Goal: Information Seeking & Learning: Learn about a topic

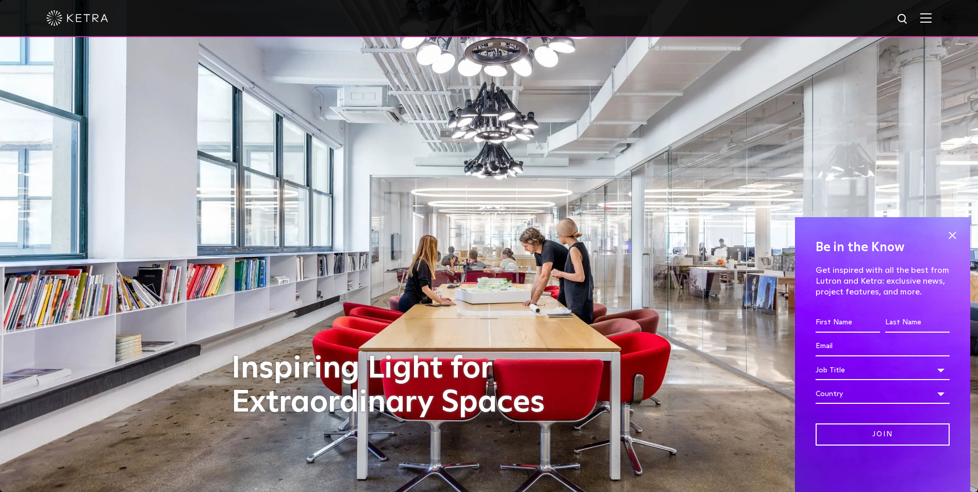
click at [910, 20] on img at bounding box center [903, 19] width 13 height 13
type input "recess cans"
click at [871, 11] on button "Search" at bounding box center [878, 18] width 15 height 15
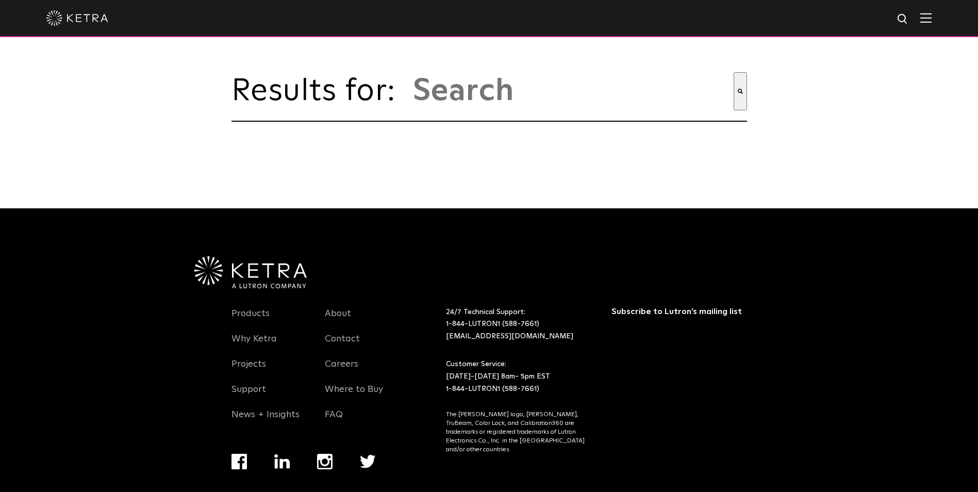
type input "recess cans"
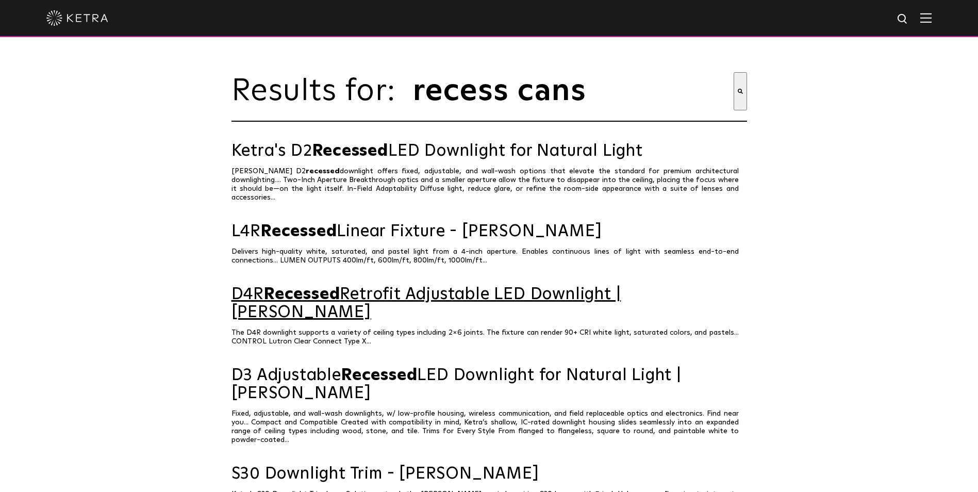
click at [320, 295] on span "Recessed" at bounding box center [302, 294] width 76 height 17
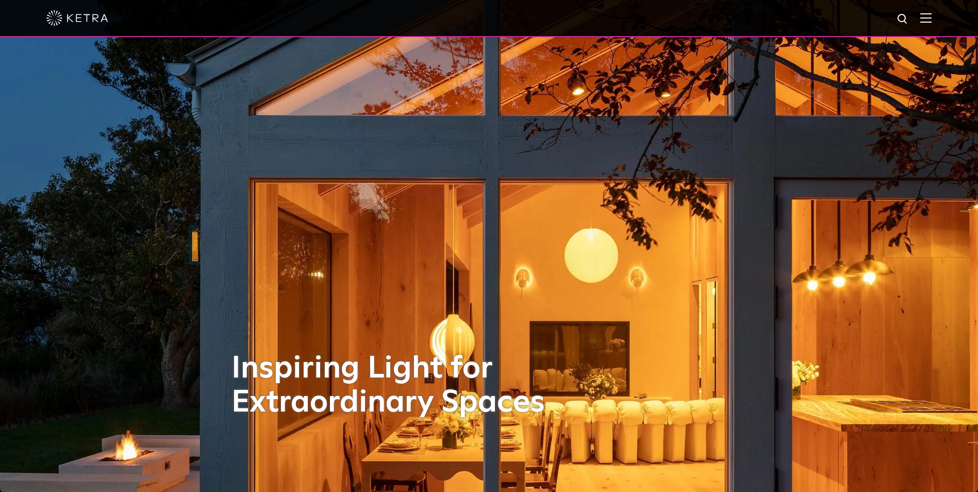
click at [909, 15] on img at bounding box center [903, 19] width 13 height 13
type input "k"
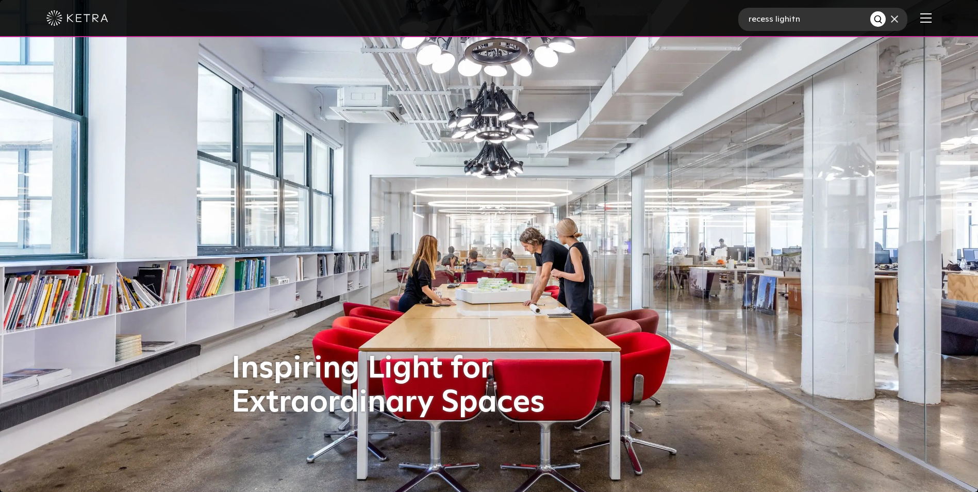
type input "recess lighitn"
click at [871, 11] on button "Search" at bounding box center [878, 18] width 15 height 15
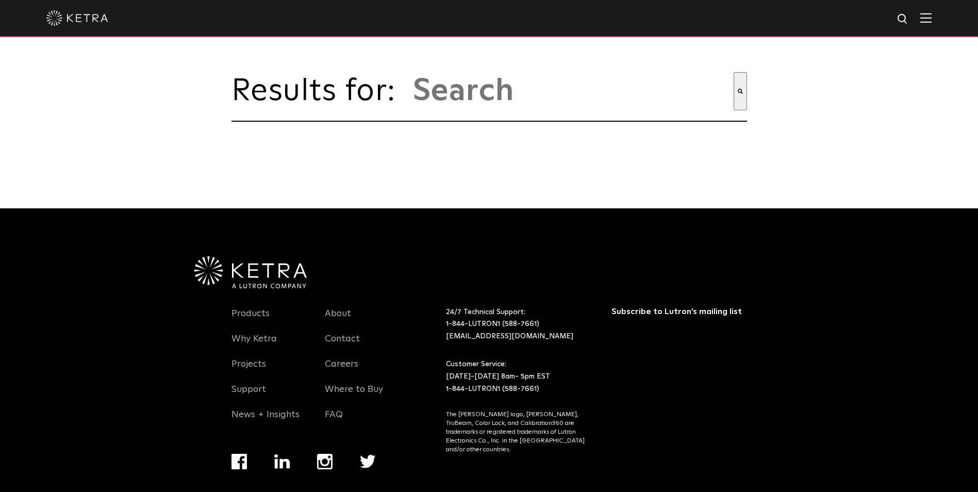
type input "recess lighitn"
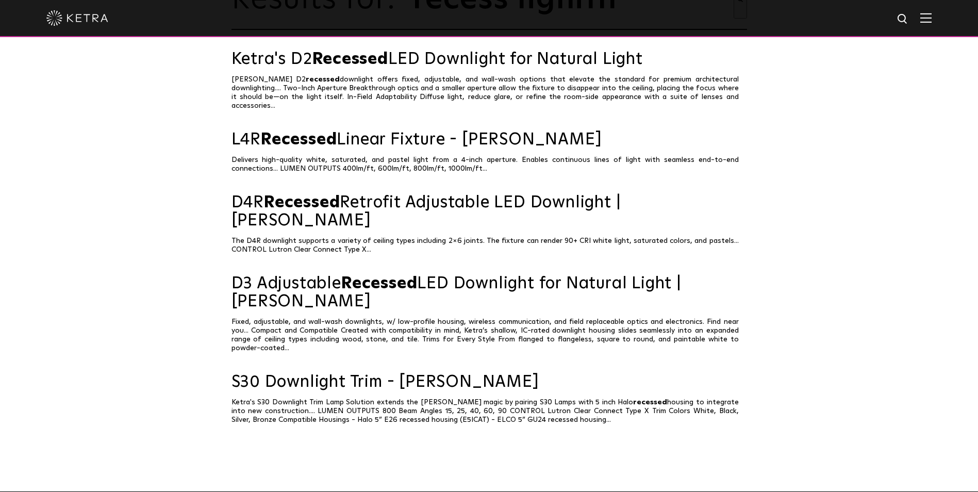
scroll to position [103, 0]
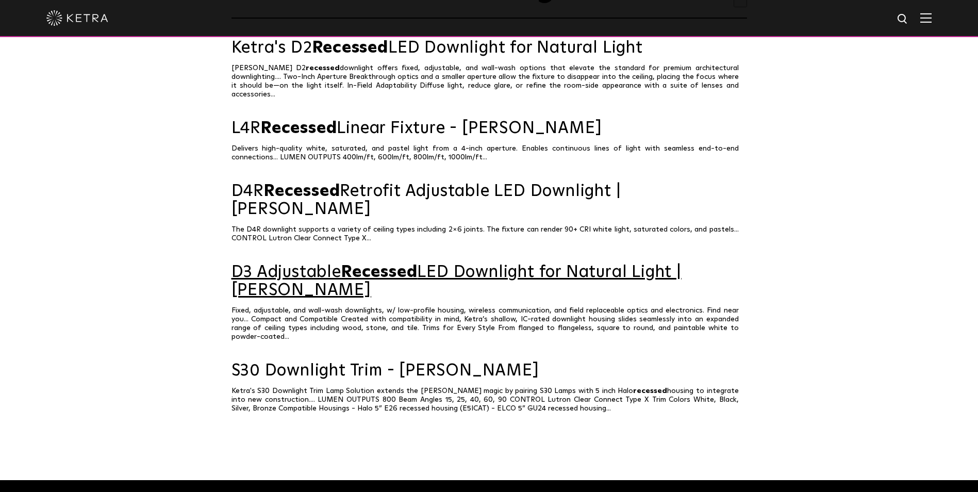
click at [353, 264] on span "Recessed" at bounding box center [379, 272] width 76 height 17
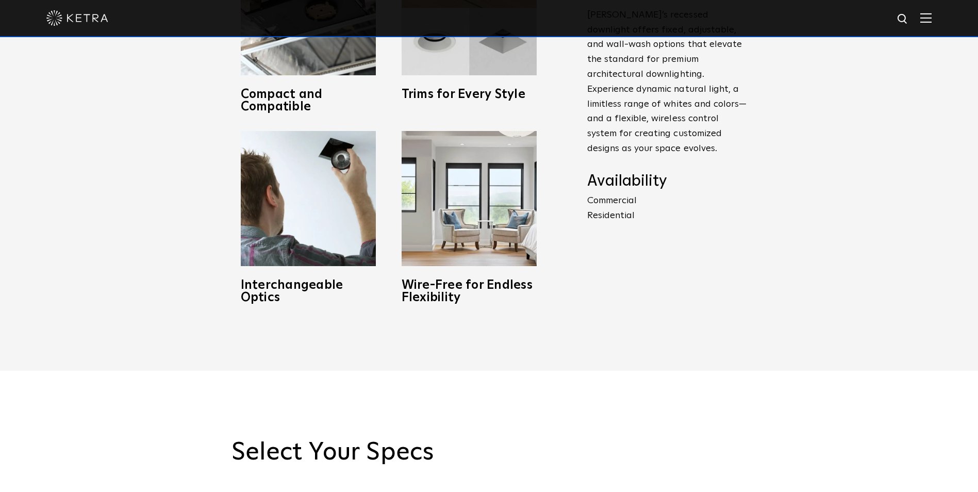
scroll to position [516, 0]
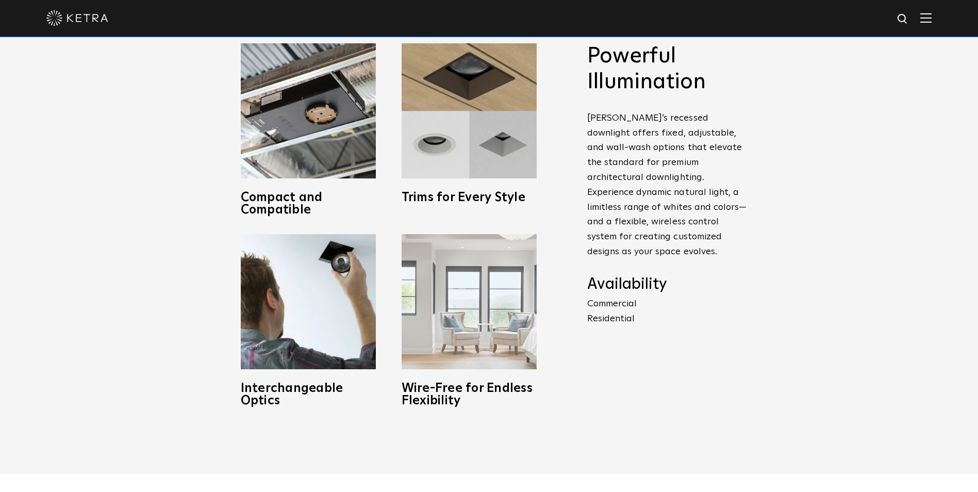
click at [455, 389] on h3 "Wire-Free for Endless Flexibility" at bounding box center [469, 394] width 135 height 25
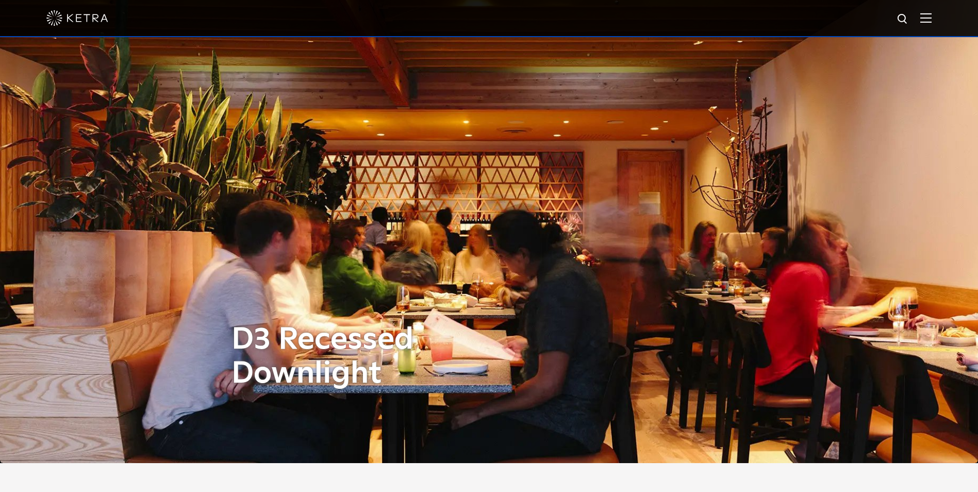
scroll to position [0, 0]
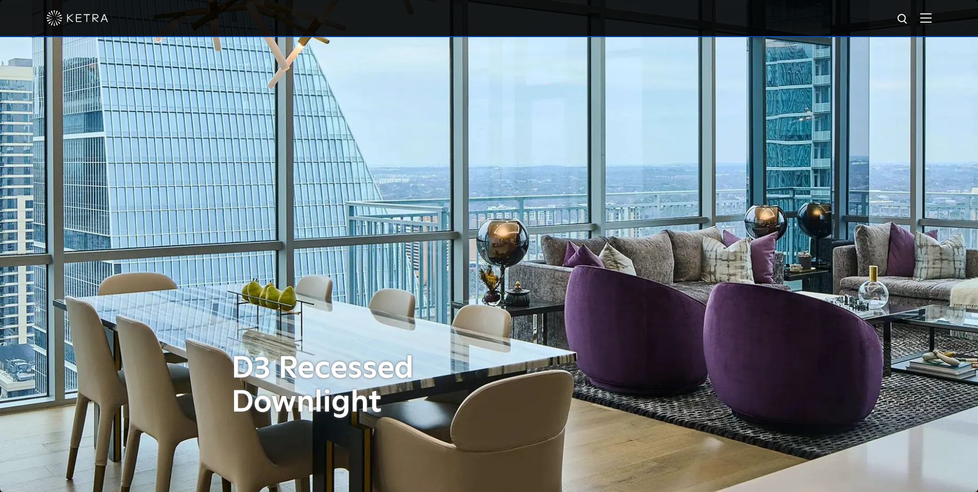
click at [932, 20] on img at bounding box center [926, 18] width 11 height 10
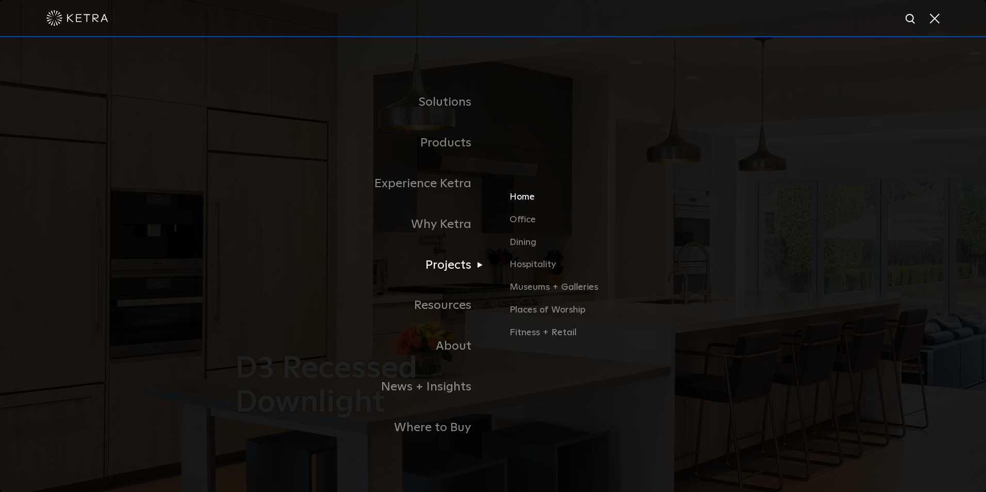
click at [524, 198] on link "Home" at bounding box center [630, 201] width 241 height 23
